Goal: Task Accomplishment & Management: Complete application form

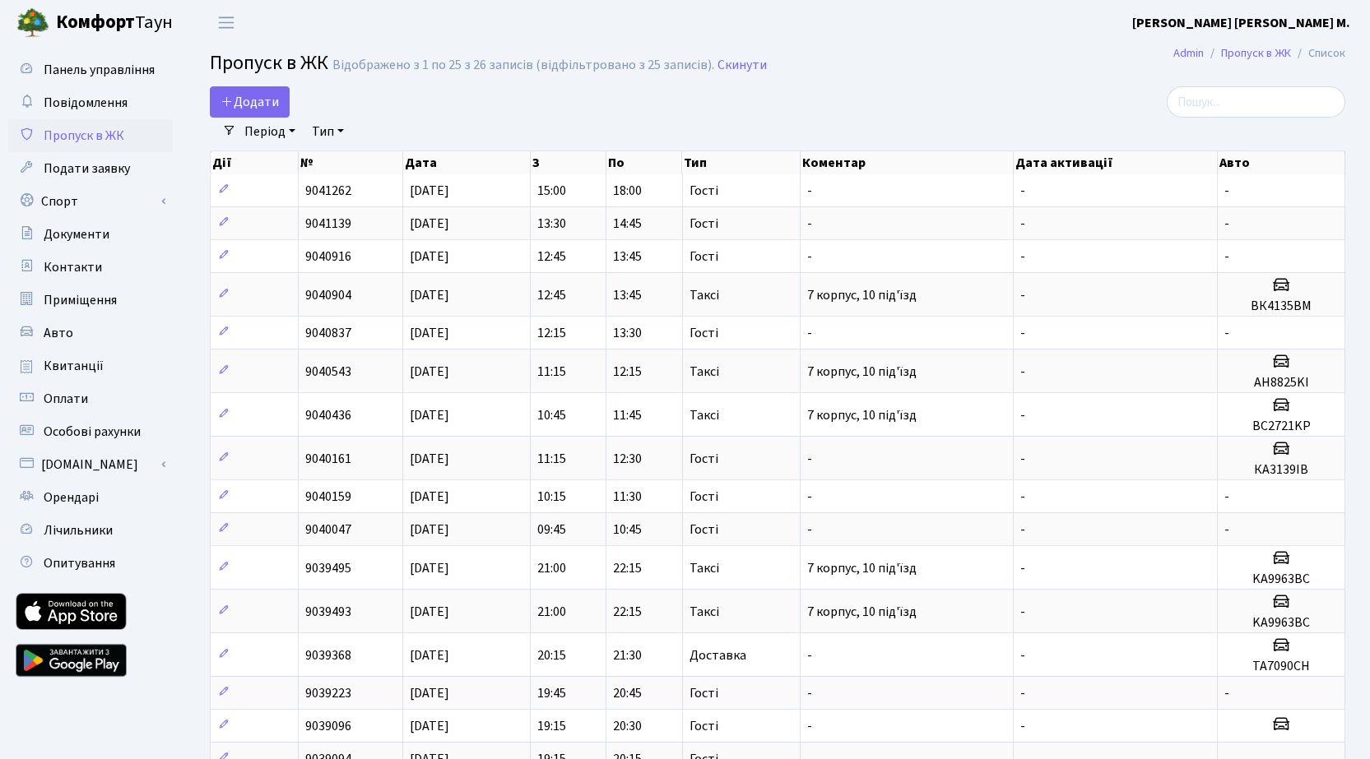
select select "25"
click at [251, 98] on span "Додати" at bounding box center [249, 102] width 58 height 18
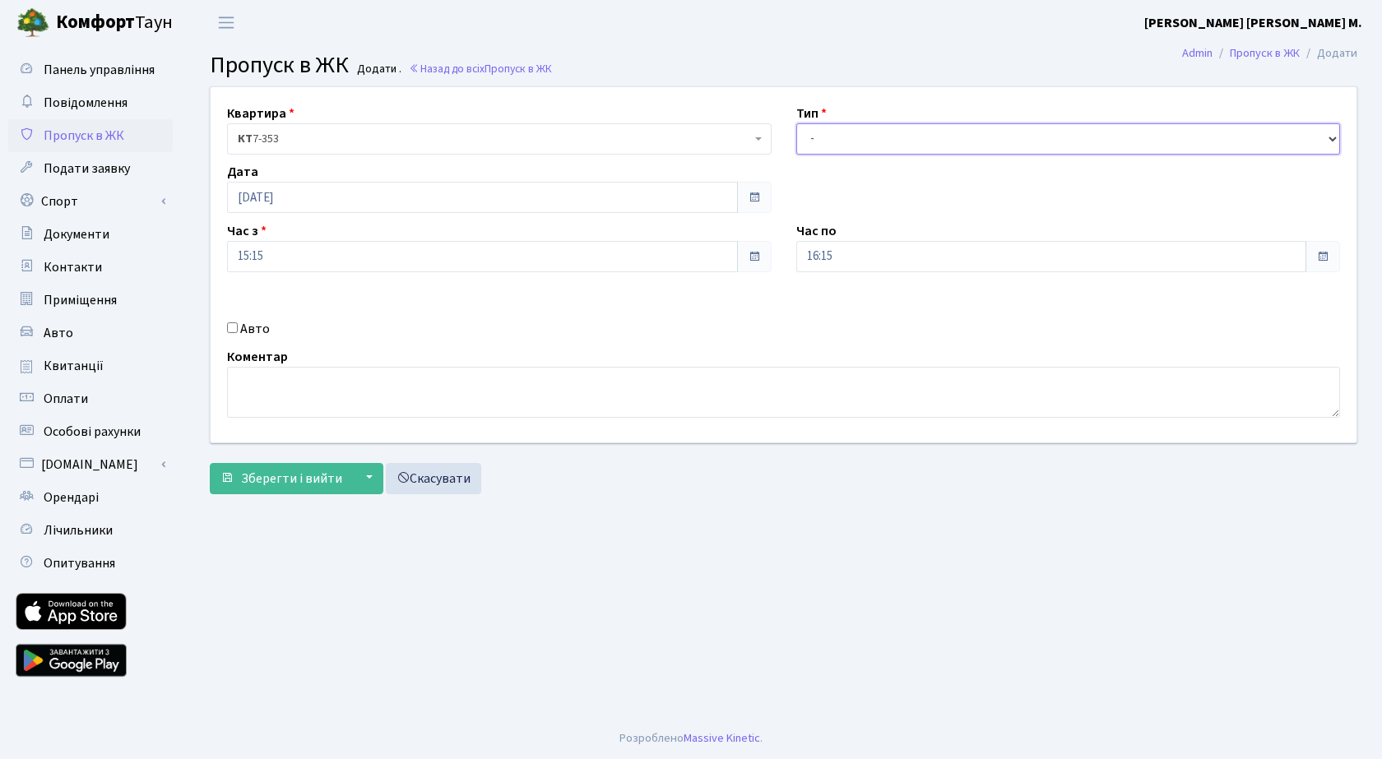
drag, startPoint x: 939, startPoint y: 140, endPoint x: 944, endPoint y: 152, distance: 13.6
click at [940, 142] on select "- Доставка Таксі Гості Сервіс" at bounding box center [1068, 138] width 545 height 31
select select "3"
click at [796, 123] on select "- Доставка Таксі Гості Сервіс" at bounding box center [1068, 138] width 545 height 31
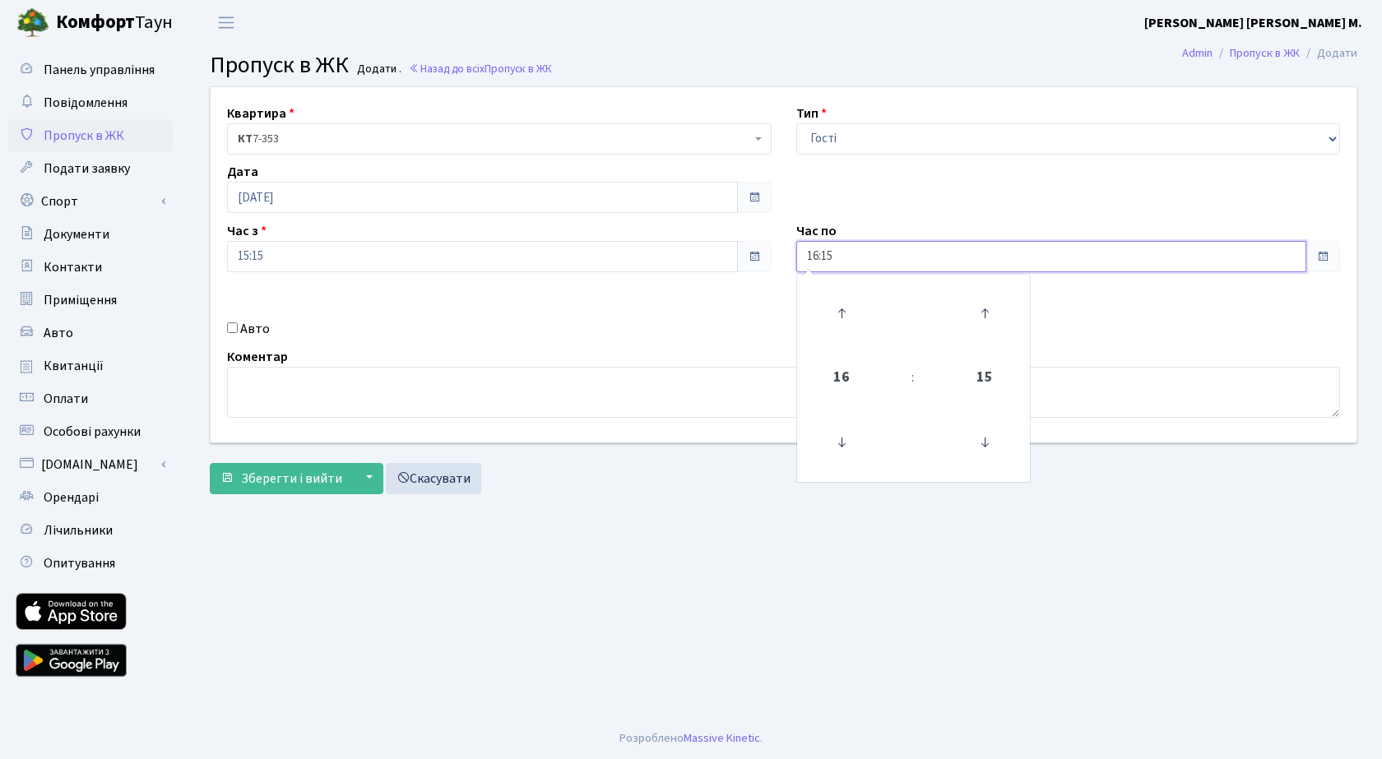
click at [876, 263] on input "16:15" at bounding box center [1051, 256] width 511 height 31
click at [838, 304] on icon at bounding box center [841, 313] width 44 height 44
type input "17:15"
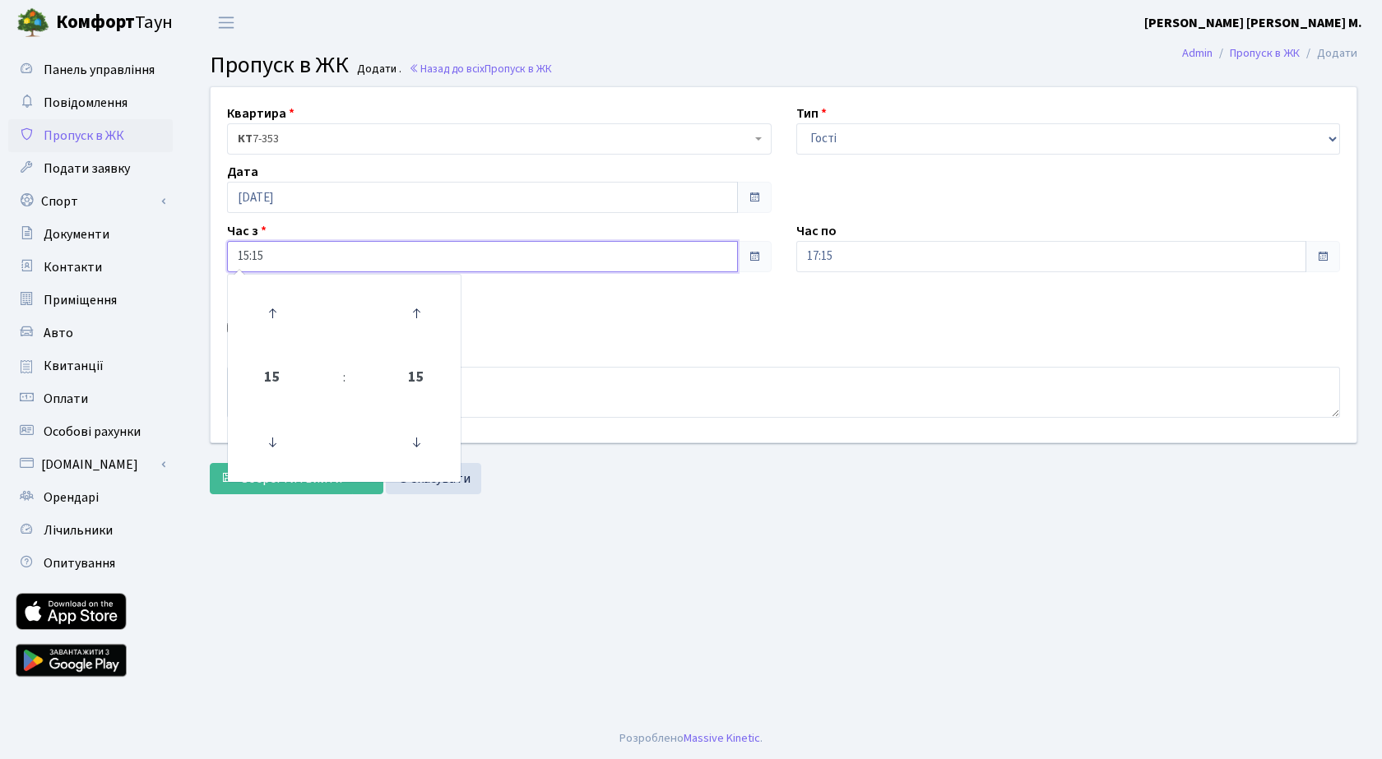
click at [555, 252] on input "15:15" at bounding box center [482, 256] width 511 height 31
click at [415, 313] on icon at bounding box center [416, 313] width 44 height 44
type input "15:30"
click at [501, 612] on main "Admin Пропуск в ЖК Додати Пропуск в ЖК Додати . Назад до всіх Пропуск в ЖК Квар…" at bounding box center [783, 381] width 1197 height 673
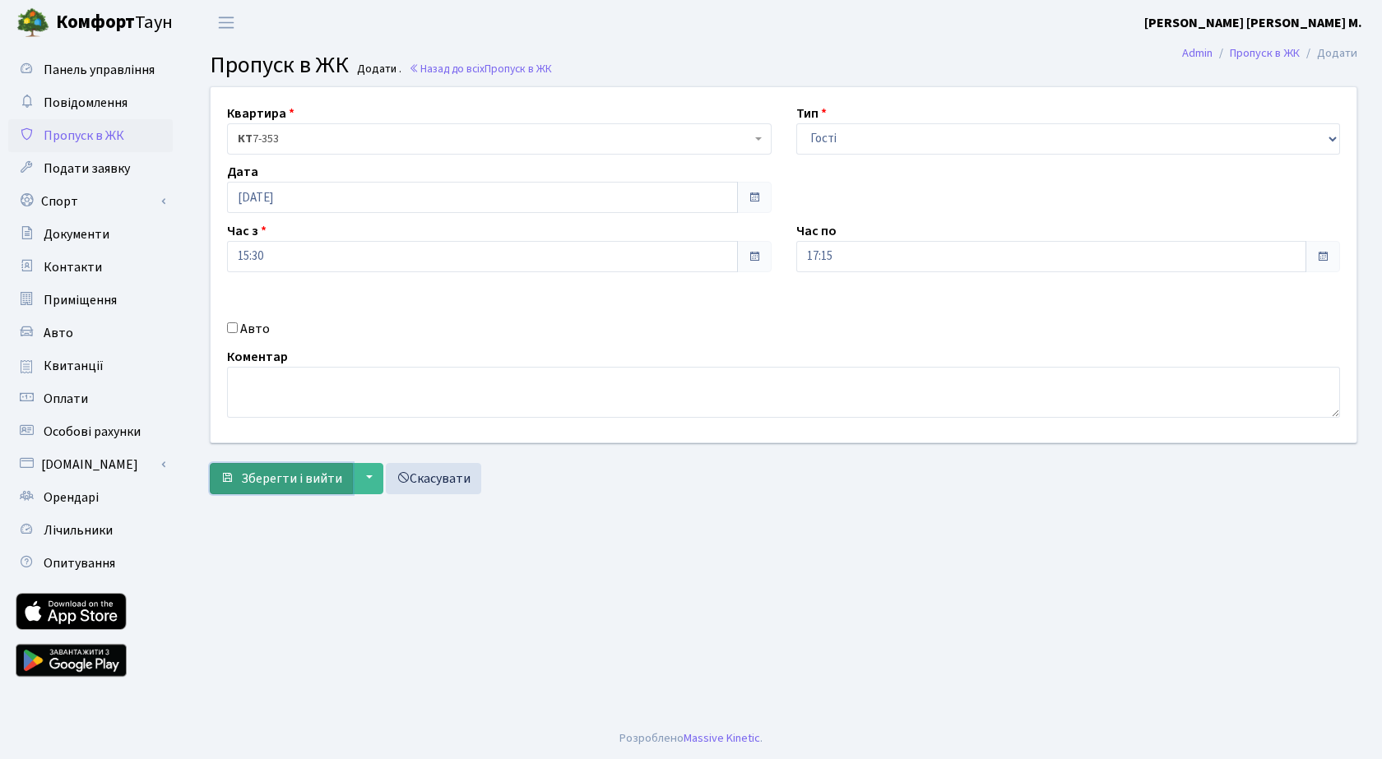
click at [265, 477] on span "Зберегти і вийти" at bounding box center [291, 479] width 101 height 18
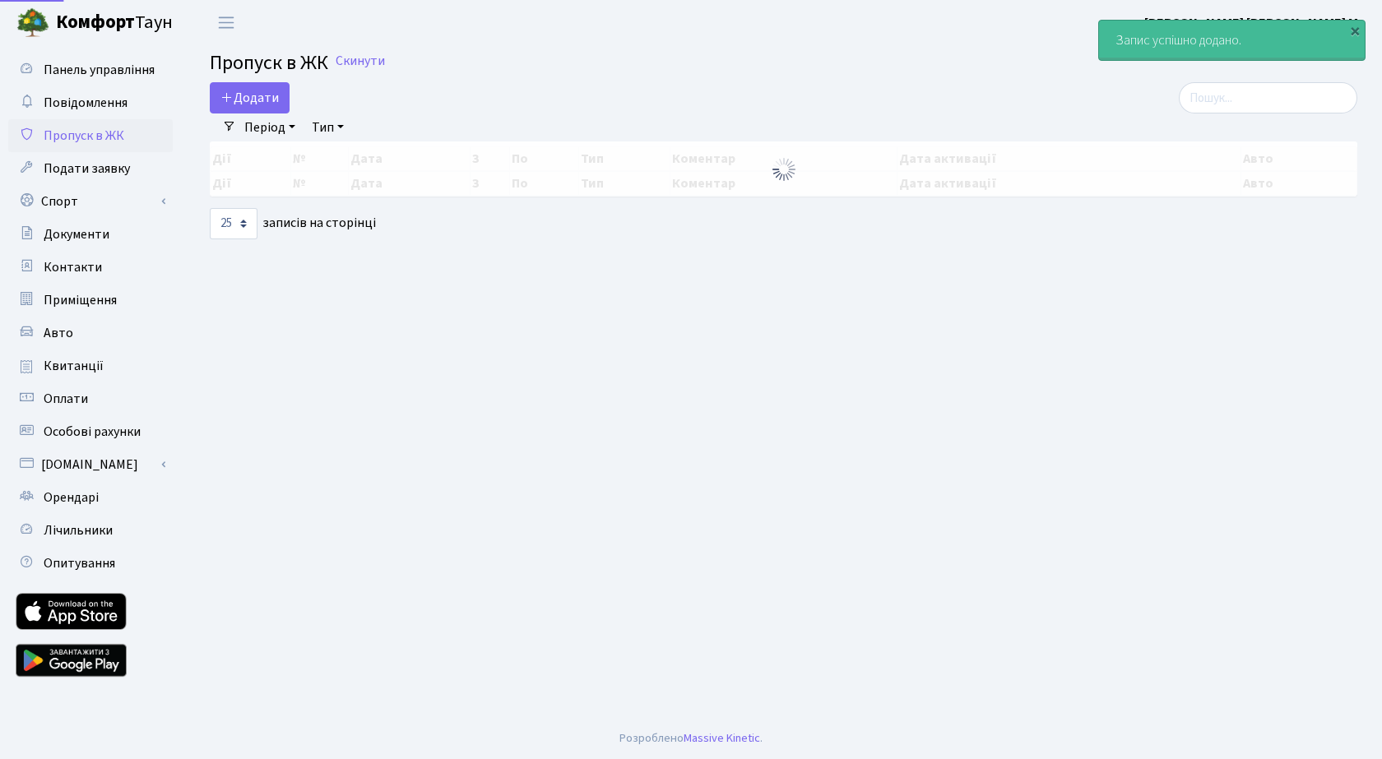
select select "25"
